Goal: Information Seeking & Learning: Learn about a topic

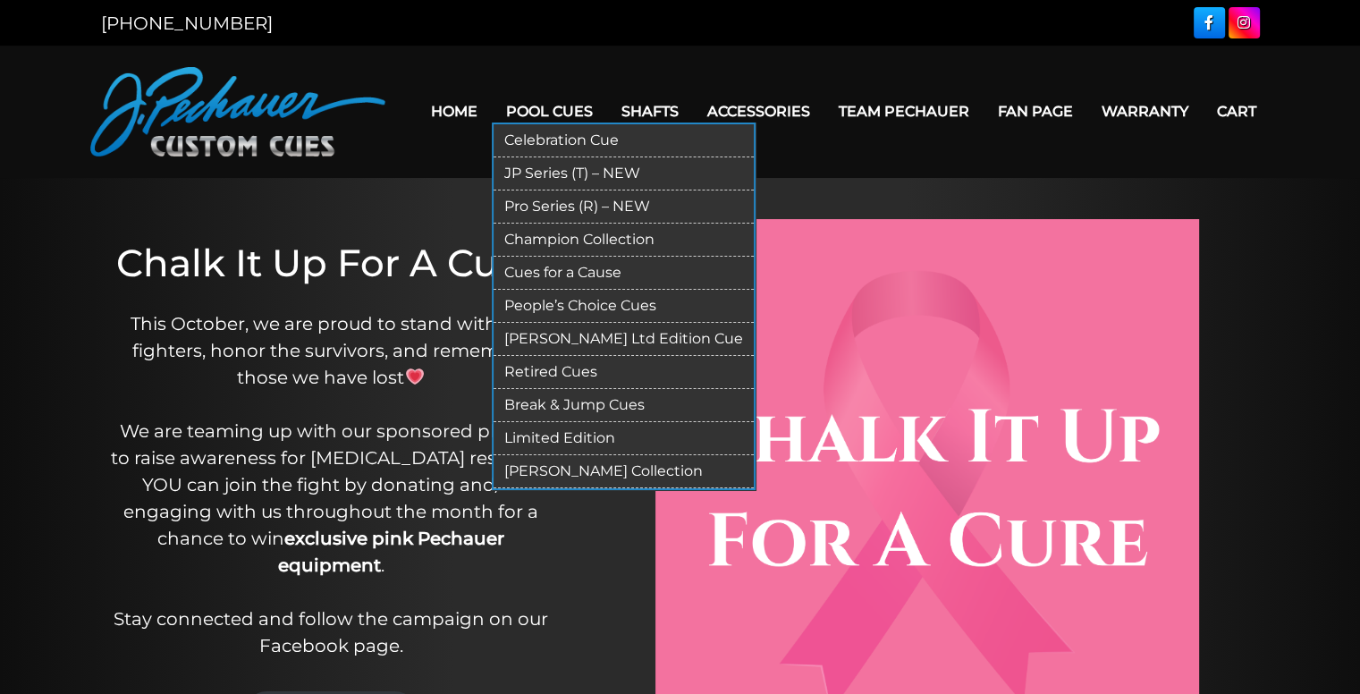
click at [552, 119] on link "Pool Cues" at bounding box center [549, 112] width 115 height 46
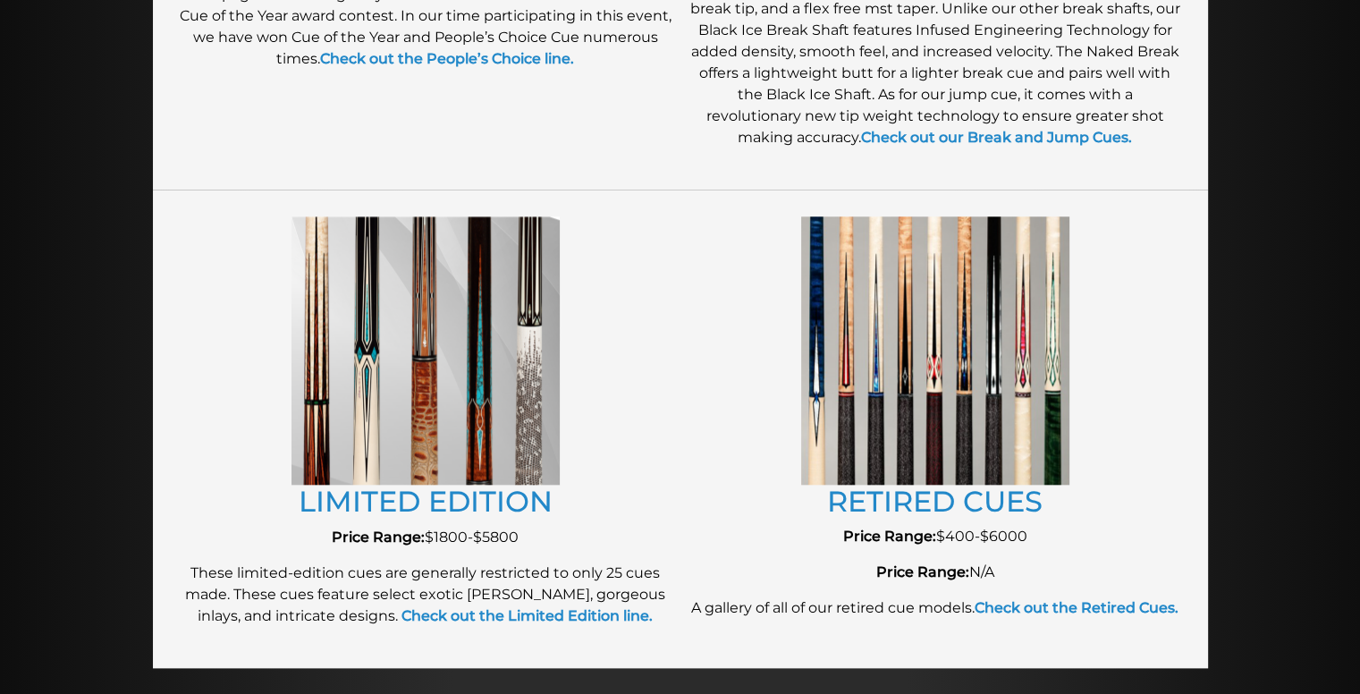
scroll to position [1896, 0]
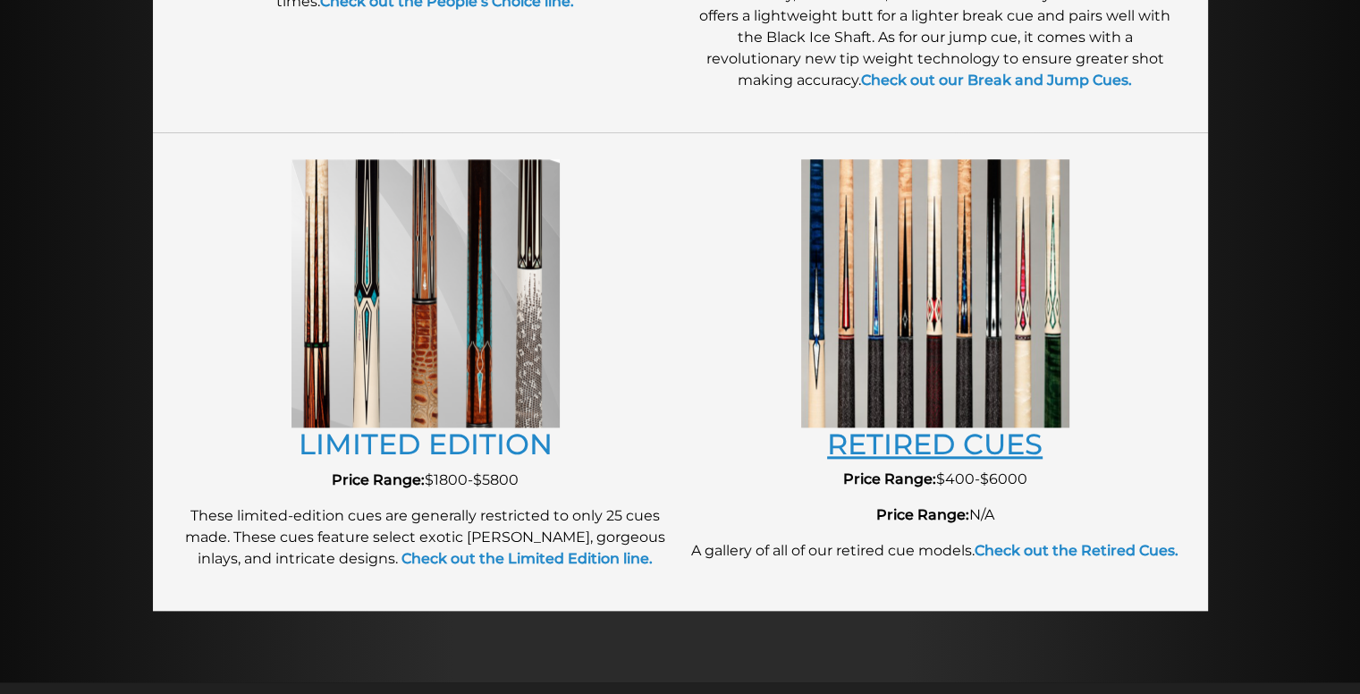
click at [912, 438] on link "RETIRED CUES" at bounding box center [934, 444] width 215 height 35
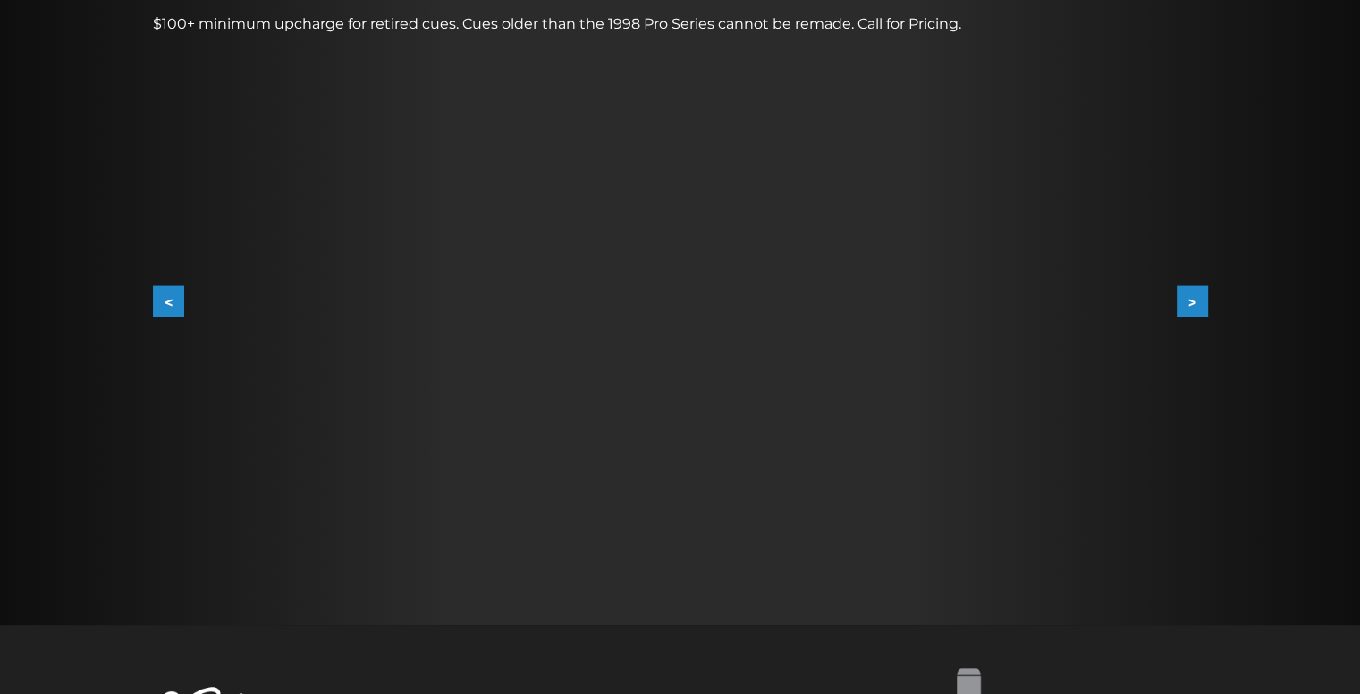
scroll to position [304, 0]
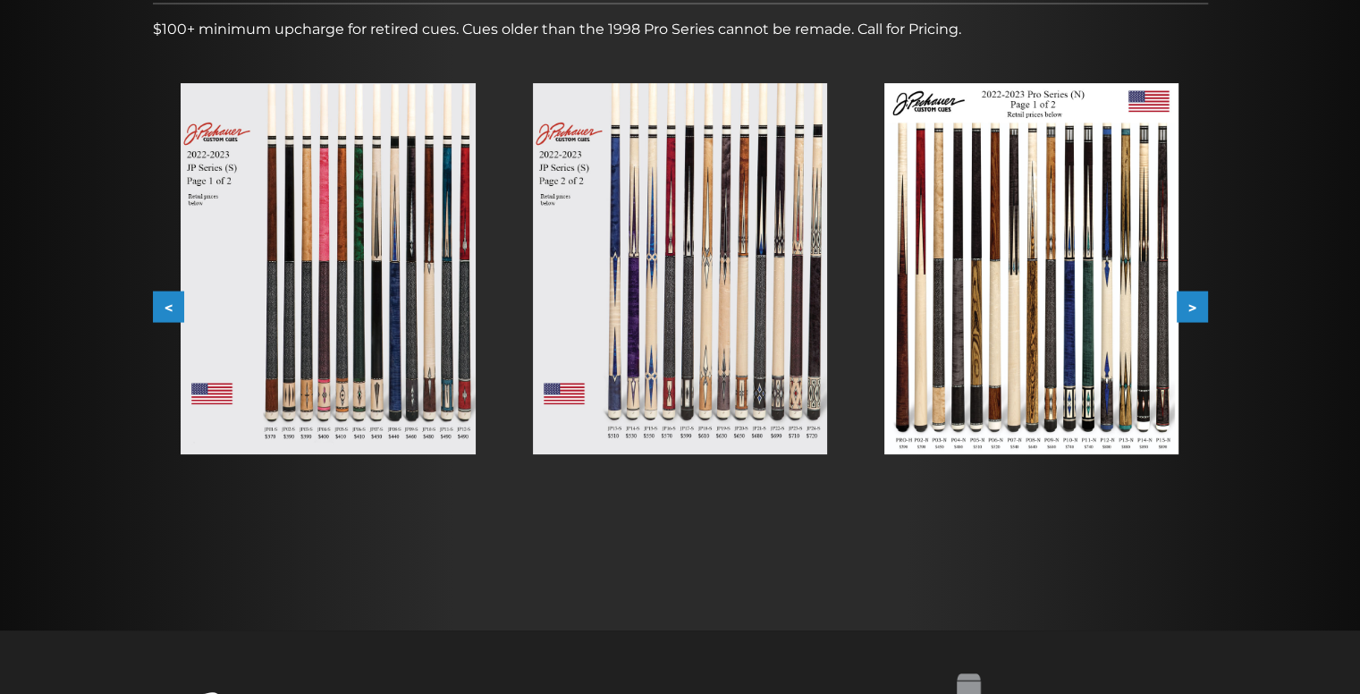
click at [672, 289] on img at bounding box center [680, 268] width 294 height 371
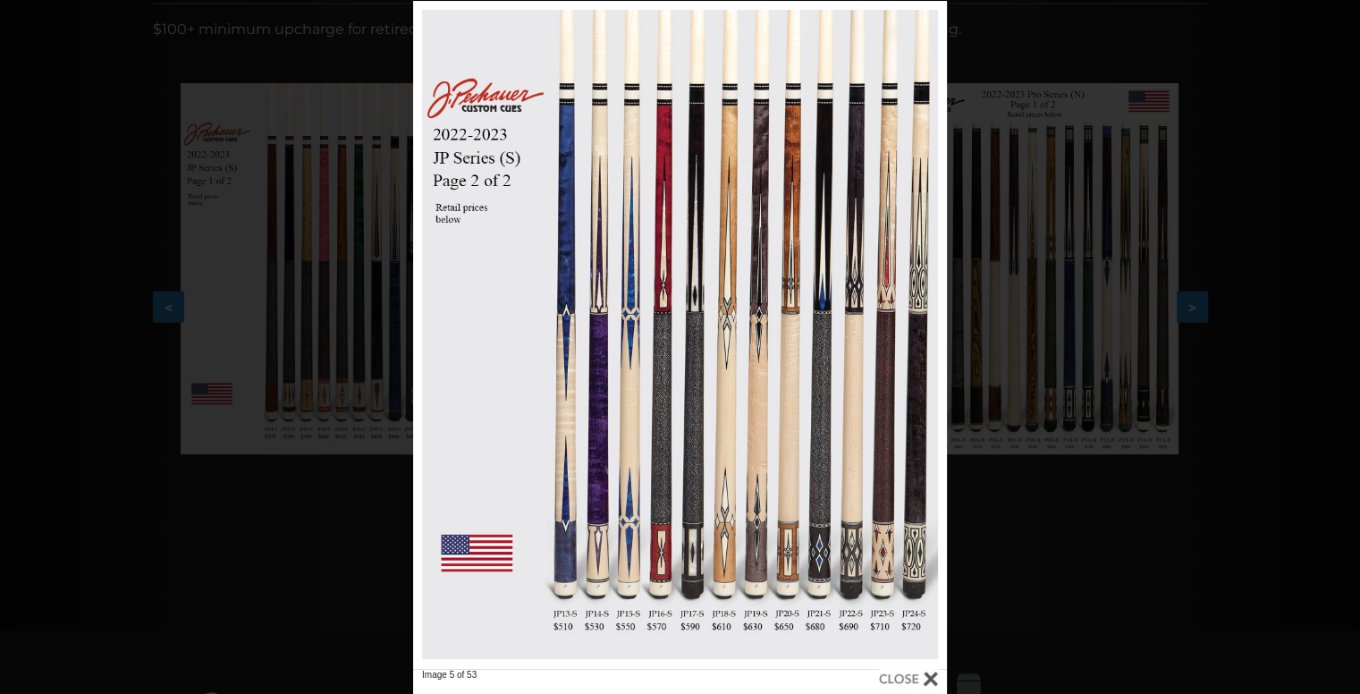
click at [1206, 477] on div "Image 5 of 53" at bounding box center [680, 348] width 1360 height 694
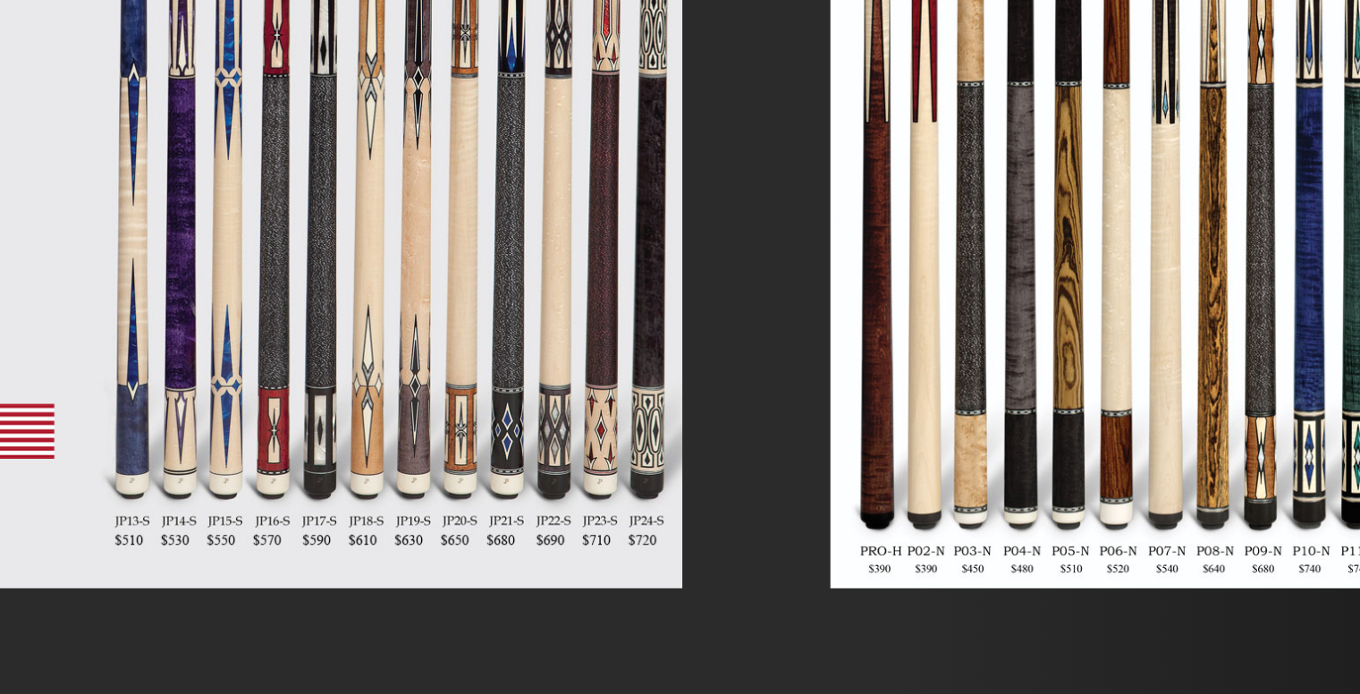
scroll to position [220, 0]
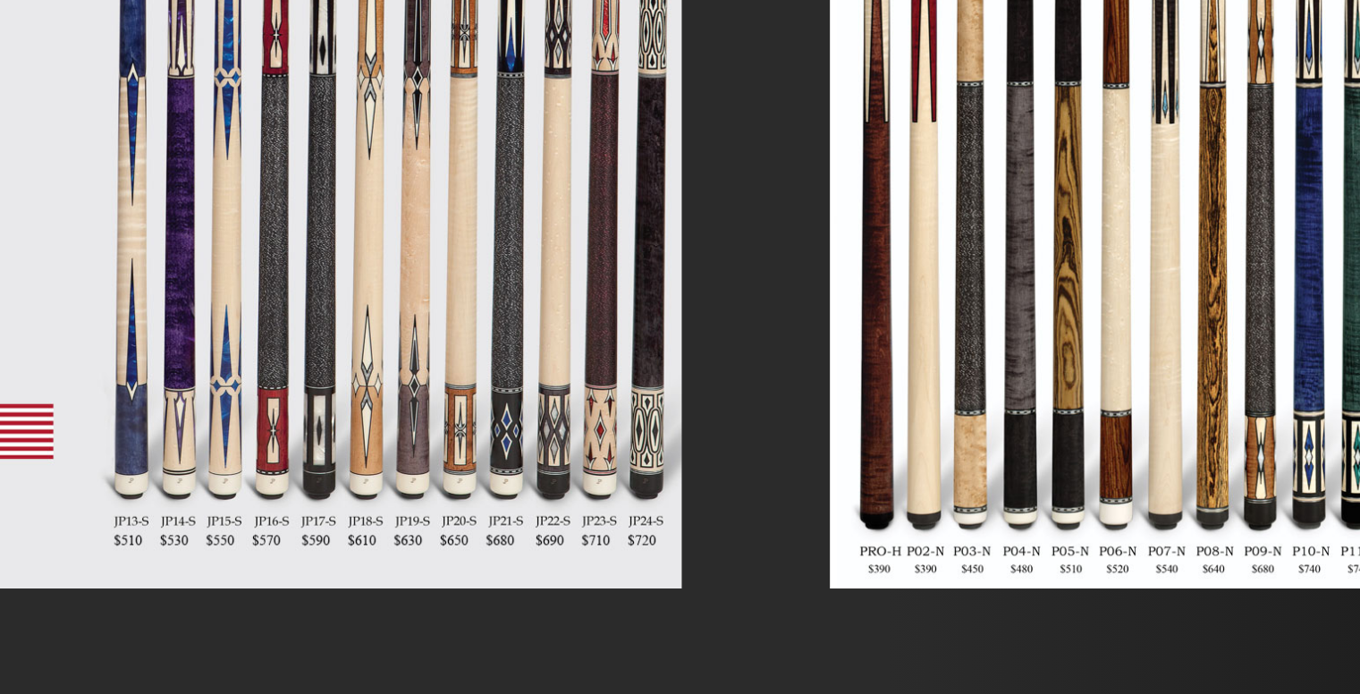
drag, startPoint x: 847, startPoint y: 551, endPoint x: 1011, endPoint y: 528, distance: 166.0
click at [926, 516] on img at bounding box center [1031, 352] width 294 height 371
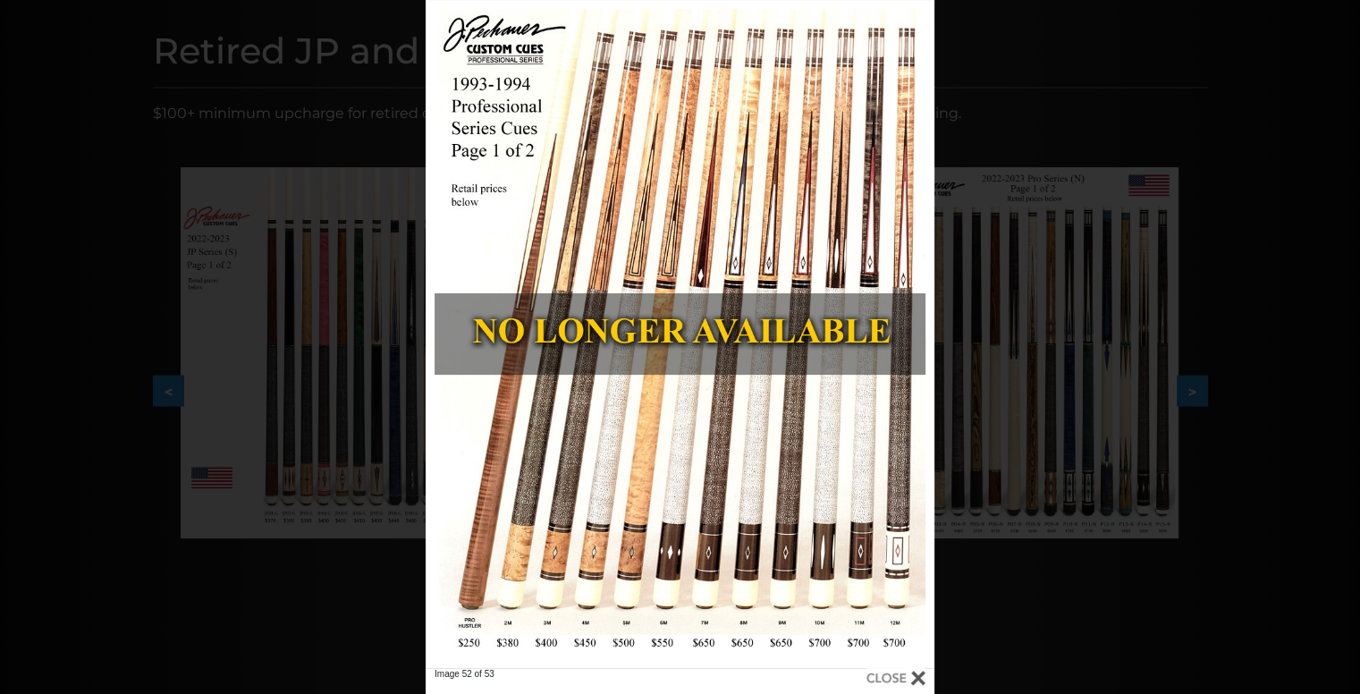
click at [200, 553] on div "Image 52 of 53" at bounding box center [680, 347] width 1360 height 694
